Goal: Task Accomplishment & Management: Use online tool/utility

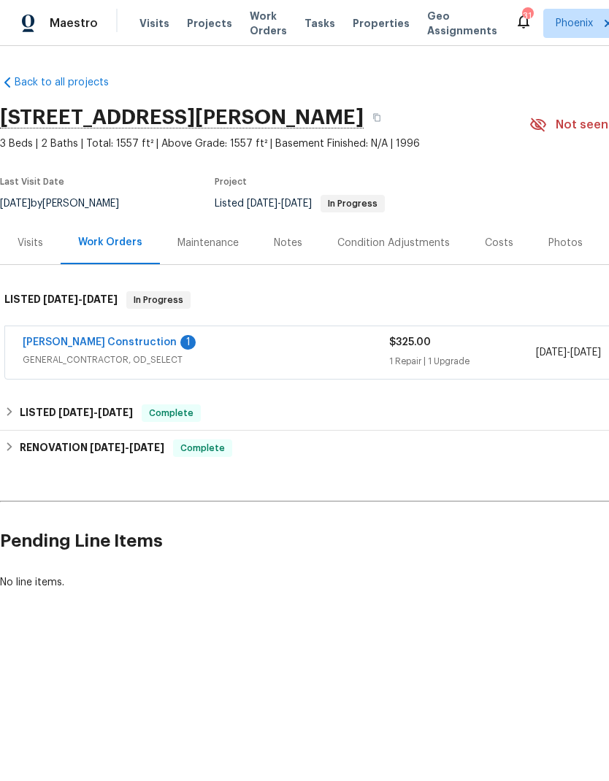
click at [56, 344] on link "[PERSON_NAME] Construction" at bounding box center [100, 342] width 154 height 10
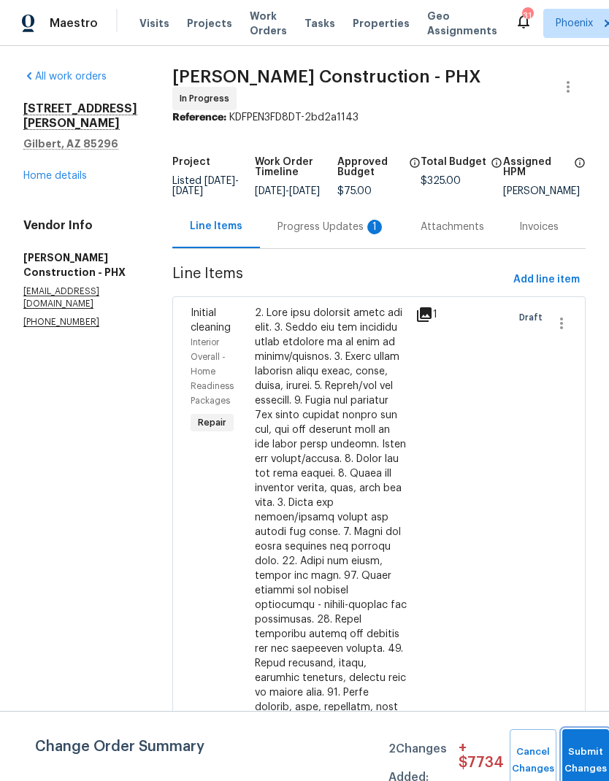
click at [580, 753] on button "Submit Changes" at bounding box center [585, 760] width 47 height 63
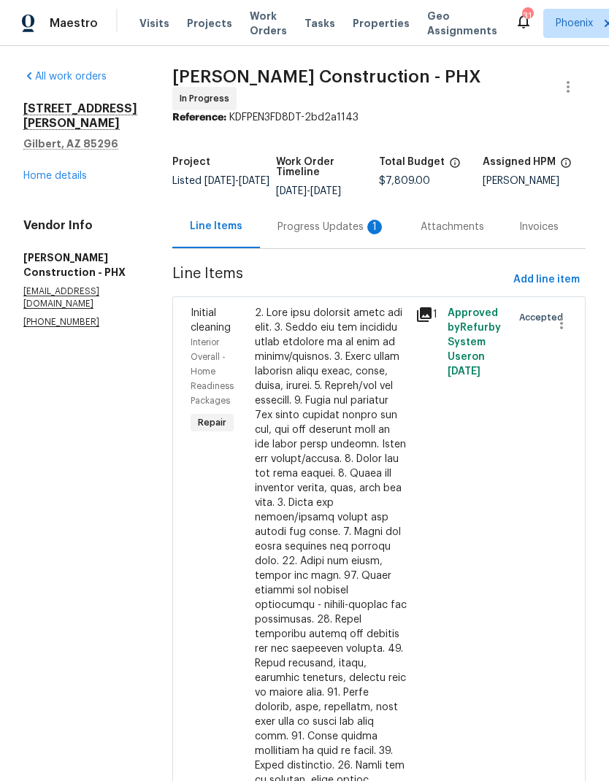
click at [334, 220] on div "Progress Updates 1" at bounding box center [331, 227] width 108 height 15
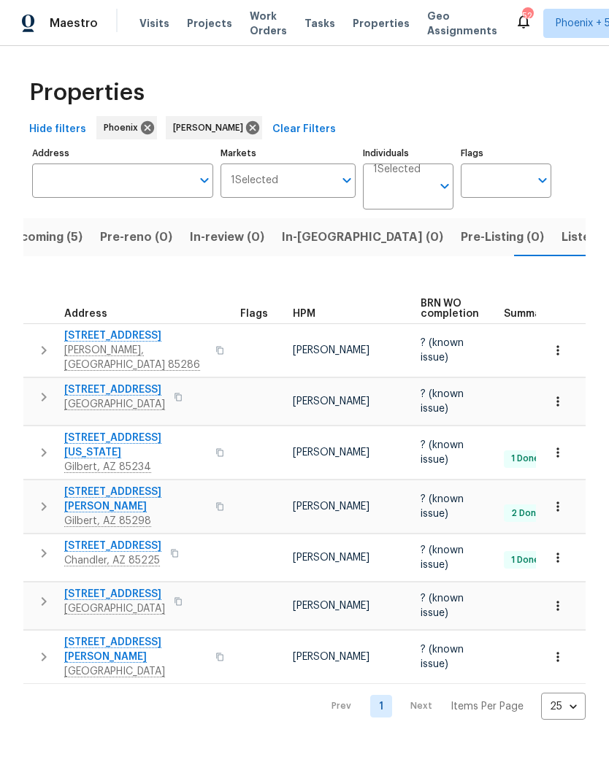
click at [176, 635] on span "3134 E McKellips Rd Unit 50" at bounding box center [135, 649] width 142 height 29
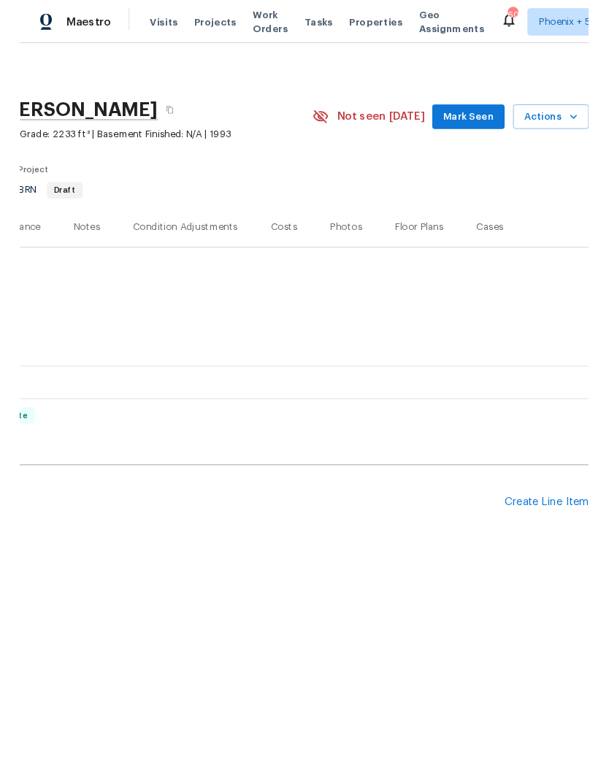
scroll to position [0, 216]
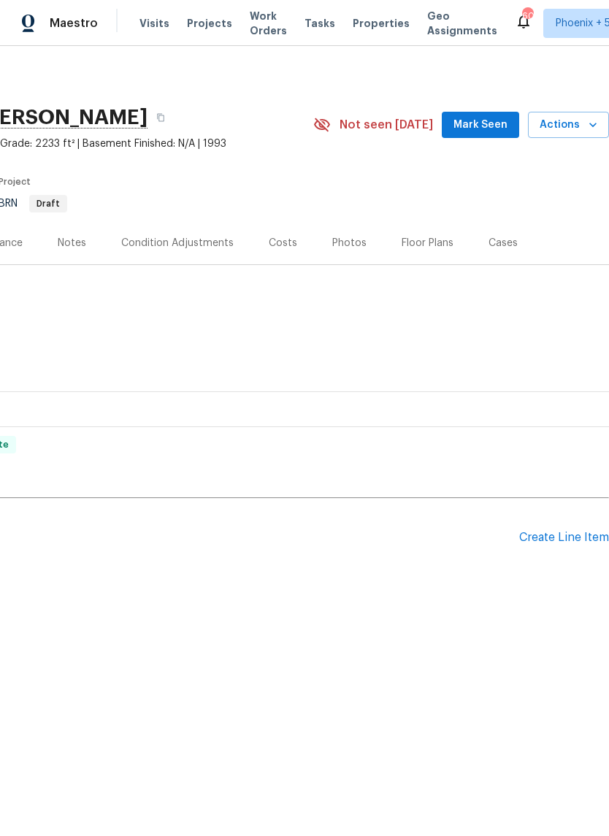
click at [582, 107] on div "[STREET_ADDRESS][PERSON_NAME] 4 Beds | 2 1/2 Baths | Total: 2233 ft² | Above Gr…" at bounding box center [196, 125] width 825 height 53
click at [579, 126] on span "Actions" at bounding box center [568, 125] width 58 height 18
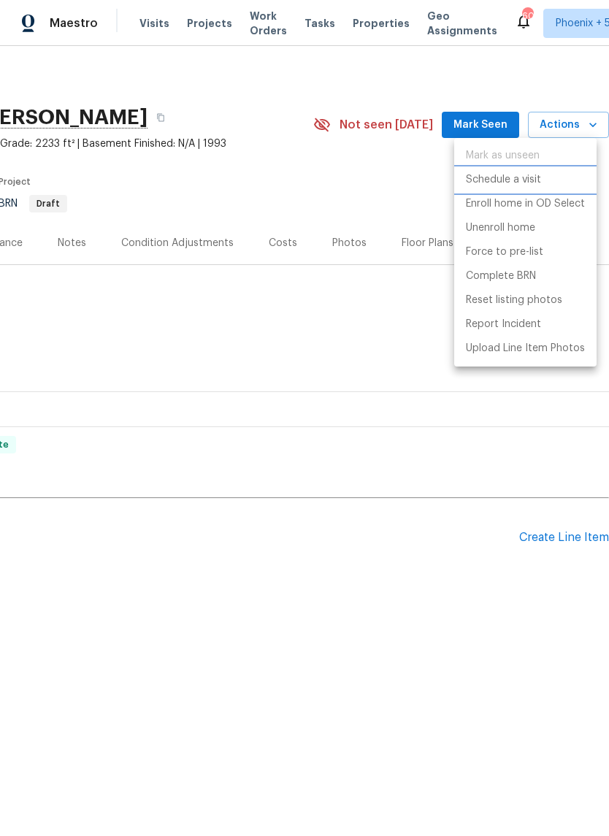
click at [520, 180] on p "Schedule a visit" at bounding box center [503, 179] width 75 height 15
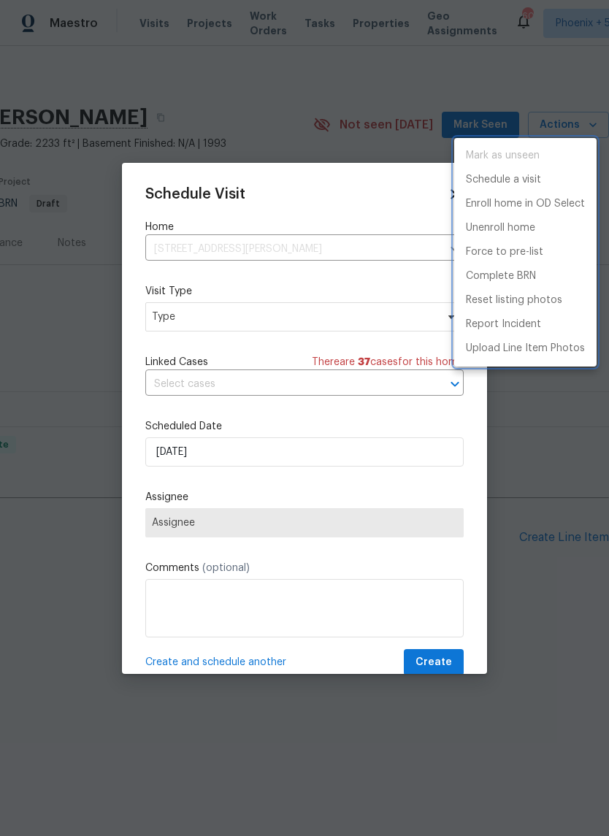
click at [395, 314] on div at bounding box center [304, 418] width 609 height 836
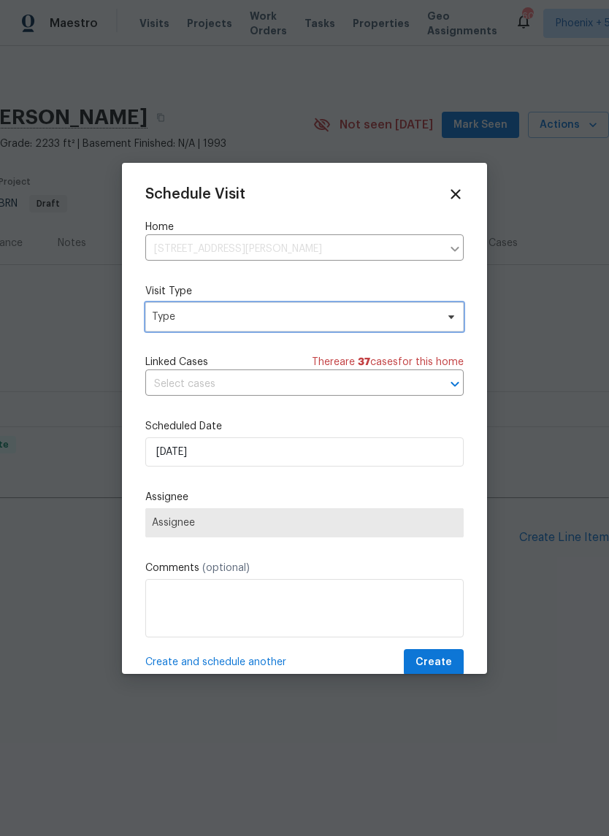
click at [380, 318] on span "Type" at bounding box center [294, 317] width 284 height 15
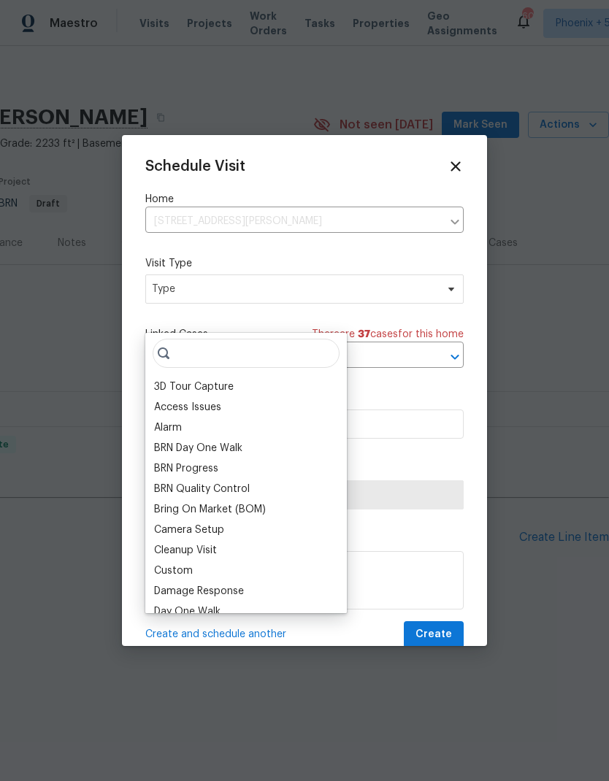
type input "P"
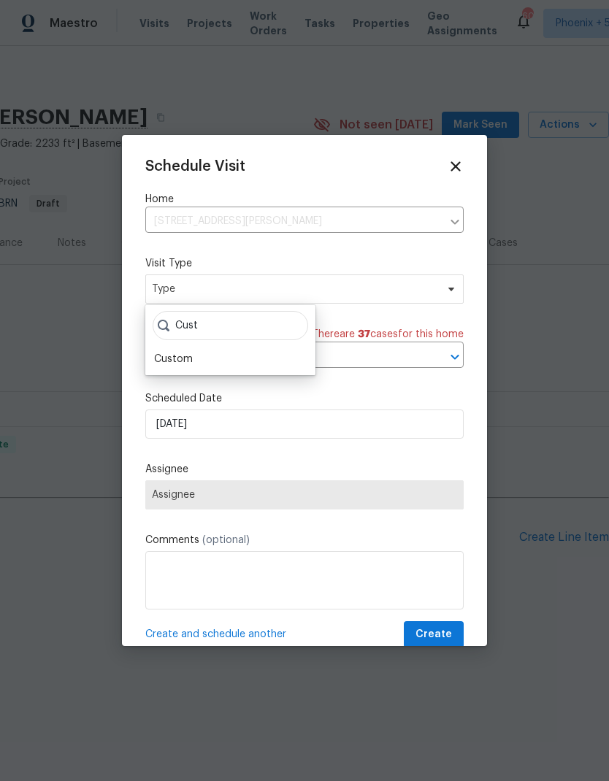
type input "Cust"
click at [190, 356] on div "Custom" at bounding box center [173, 359] width 39 height 15
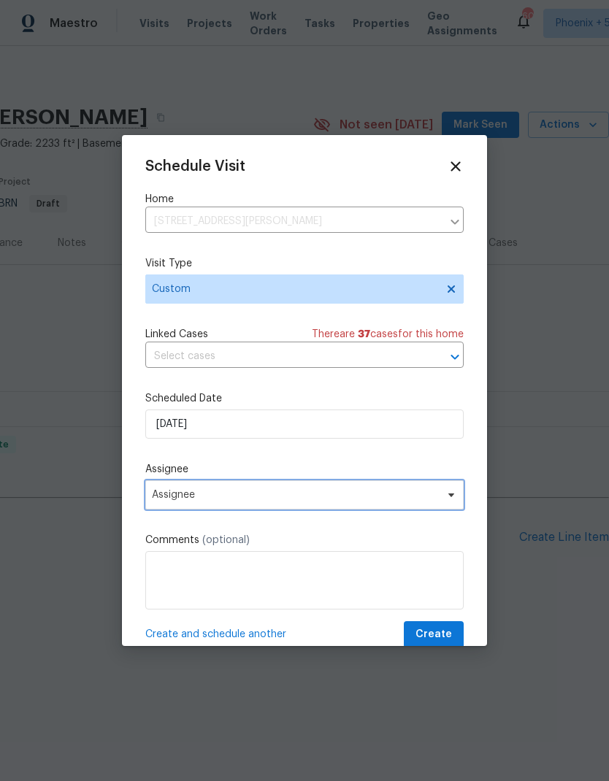
click at [384, 499] on span "Assignee" at bounding box center [295, 495] width 286 height 12
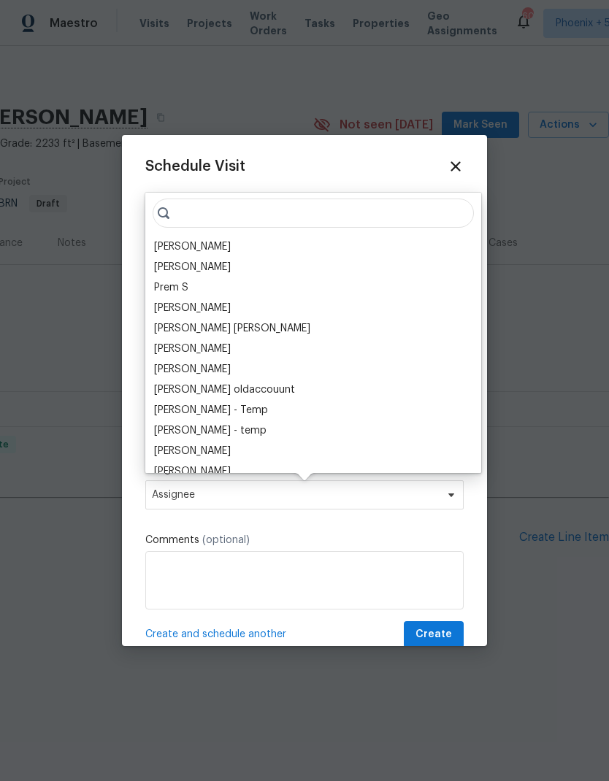
click at [212, 239] on div "[PERSON_NAME]" at bounding box center [192, 246] width 77 height 15
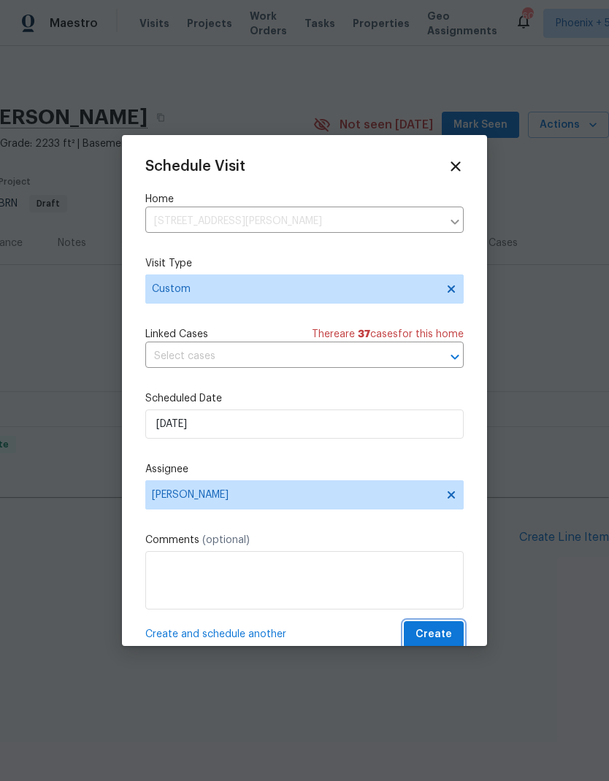
click at [450, 644] on span "Create" at bounding box center [433, 635] width 36 height 18
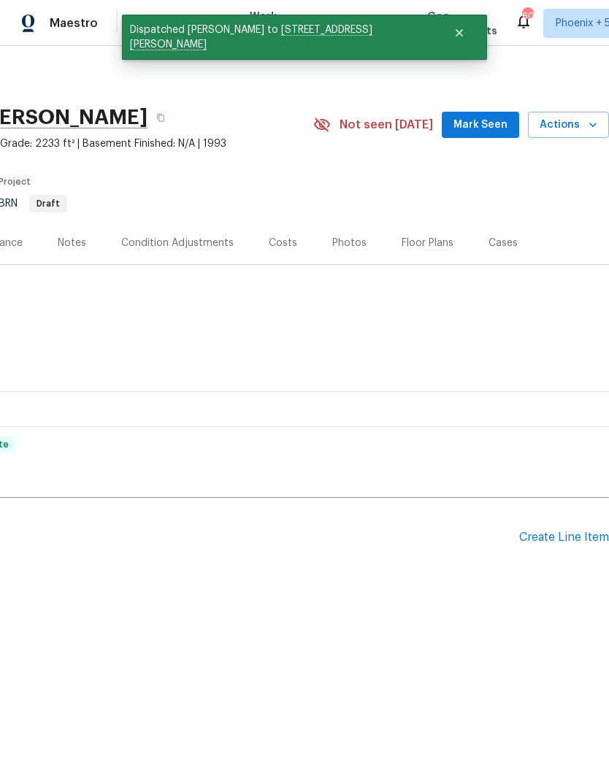
click at [395, 685] on html "Maestro Visits Projects Work Orders Tasks Properties Geo Assignments 60 [GEOGRA…" at bounding box center [304, 342] width 609 height 685
